Goal: Complete application form

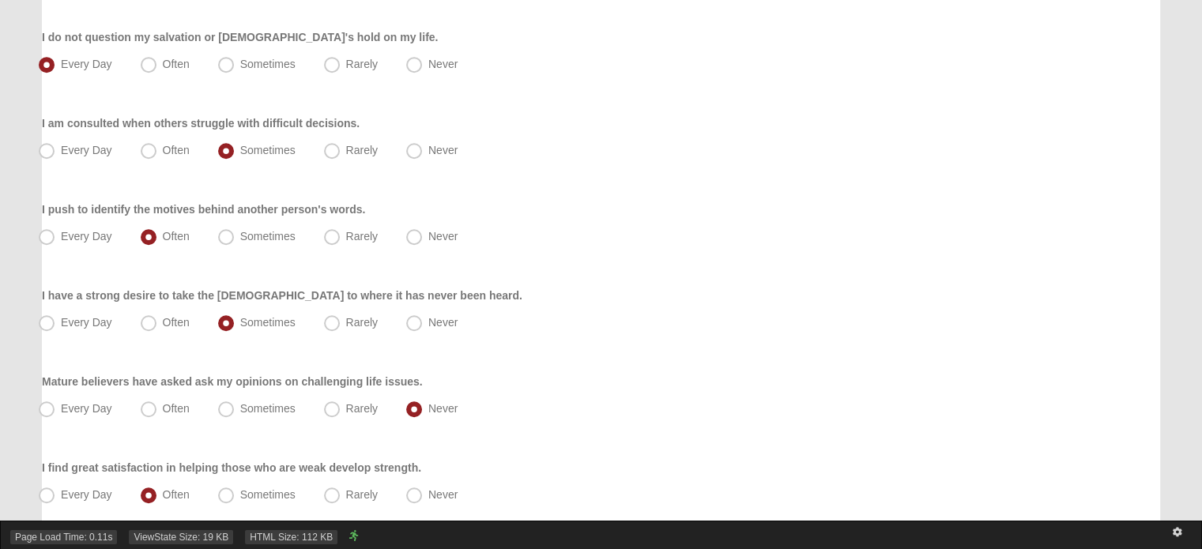
scroll to position [1138, 0]
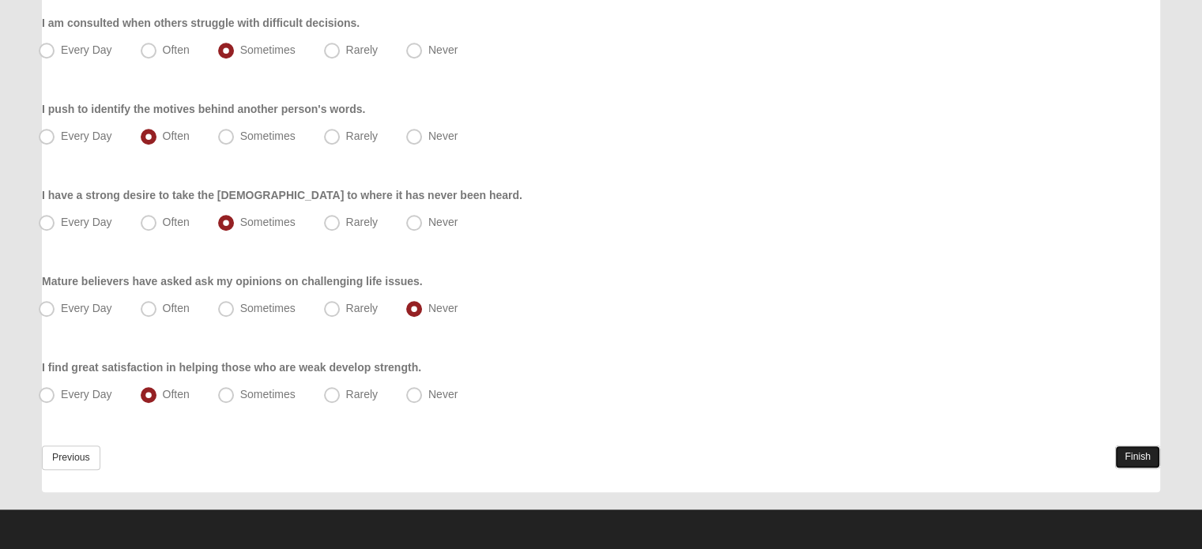
click at [1147, 464] on link "Finish" at bounding box center [1137, 457] width 45 height 23
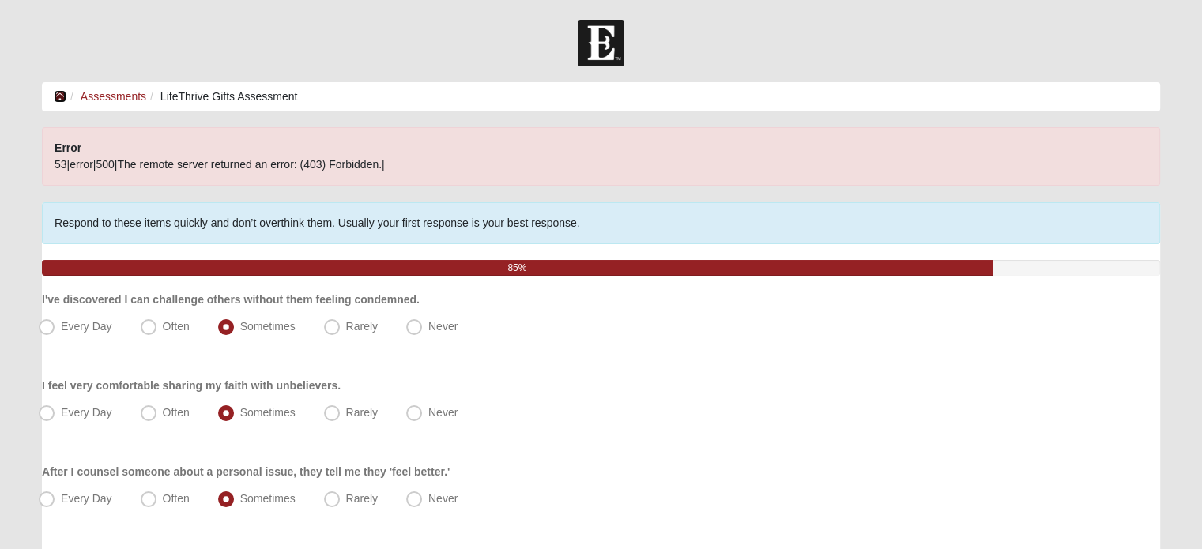
click at [55, 96] on icon at bounding box center [60, 96] width 13 height 11
